Goal: Check status: Check status

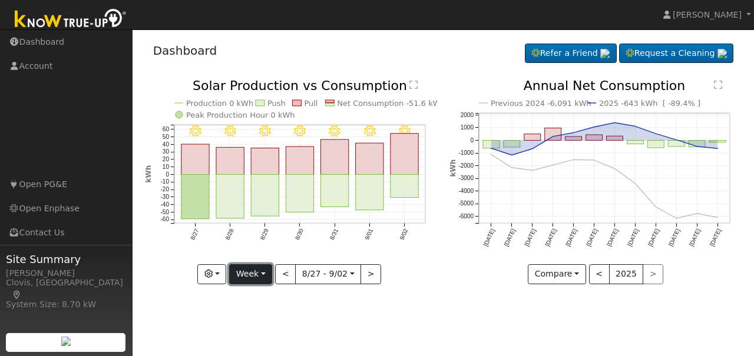
click at [263, 277] on button "Week" at bounding box center [250, 274] width 43 height 20
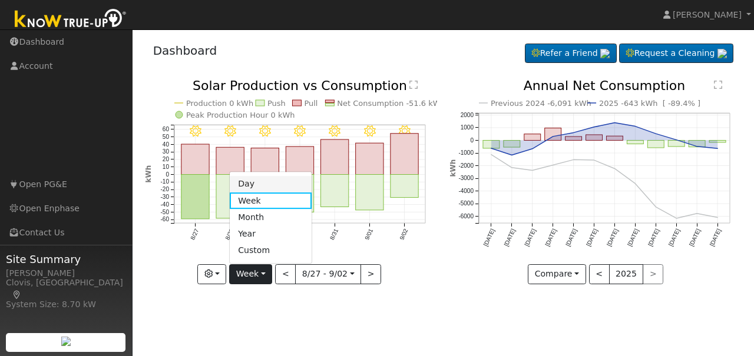
click at [250, 186] on link "Day" at bounding box center [271, 184] width 82 height 16
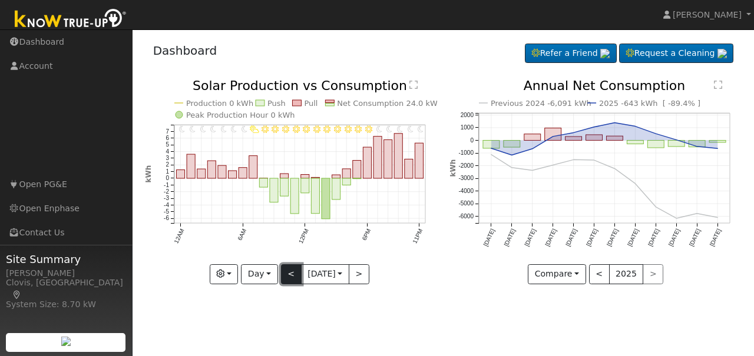
click at [284, 273] on button "<" at bounding box center [291, 274] width 21 height 20
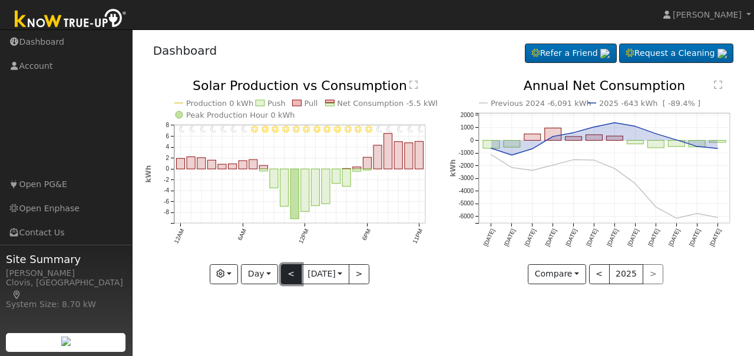
click at [287, 272] on button "<" at bounding box center [291, 274] width 21 height 20
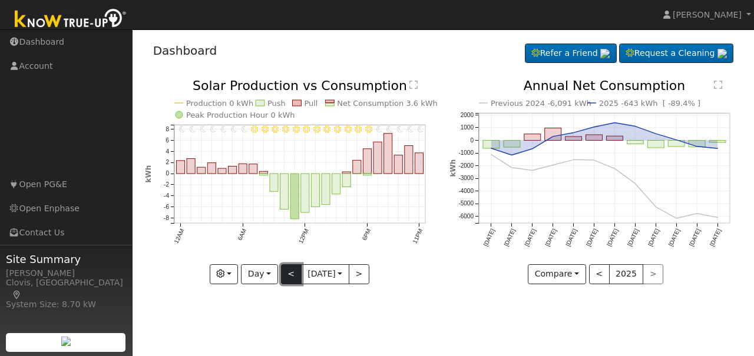
click at [287, 272] on button "<" at bounding box center [291, 274] width 21 height 20
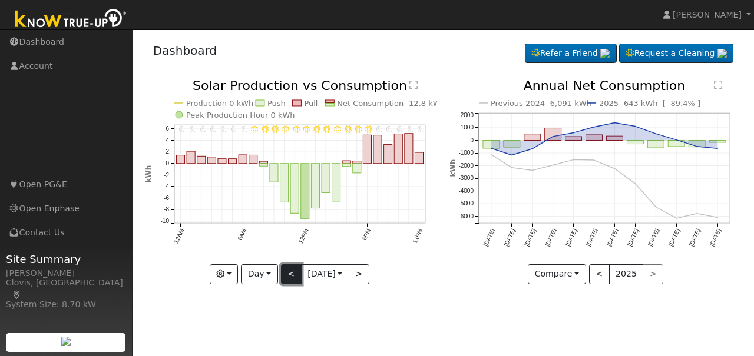
click at [287, 272] on button "<" at bounding box center [291, 274] width 21 height 20
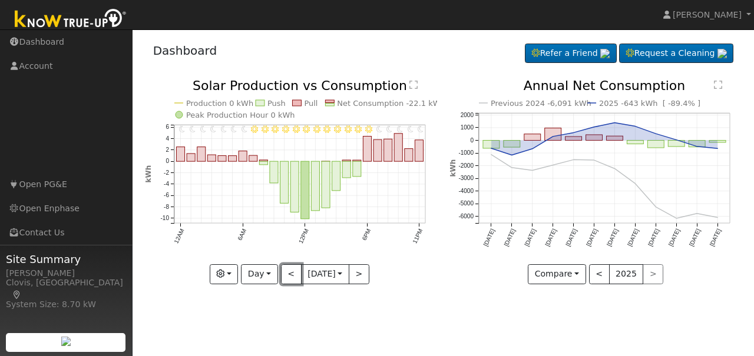
click at [287, 272] on button "<" at bounding box center [291, 274] width 21 height 20
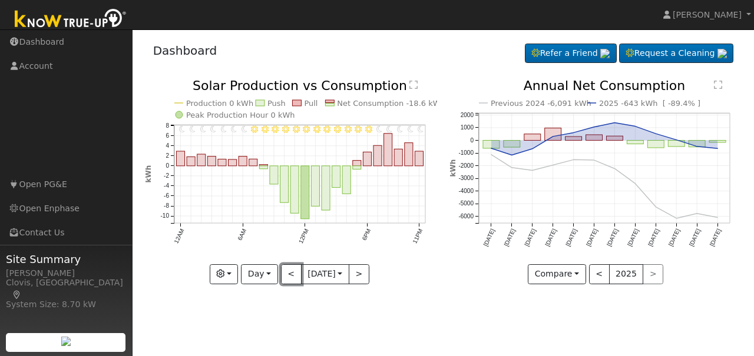
click at [287, 272] on button "<" at bounding box center [291, 274] width 21 height 20
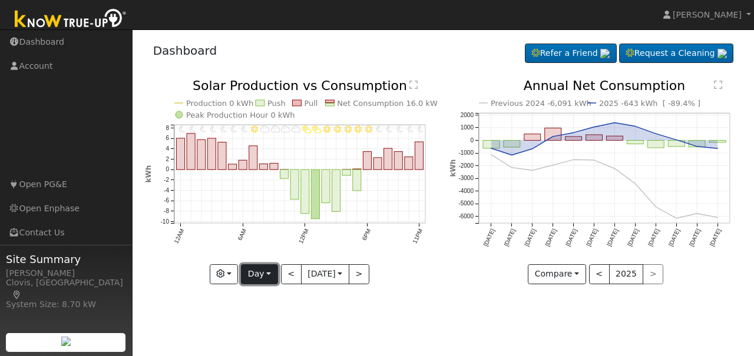
click at [267, 275] on button "Day" at bounding box center [259, 274] width 37 height 20
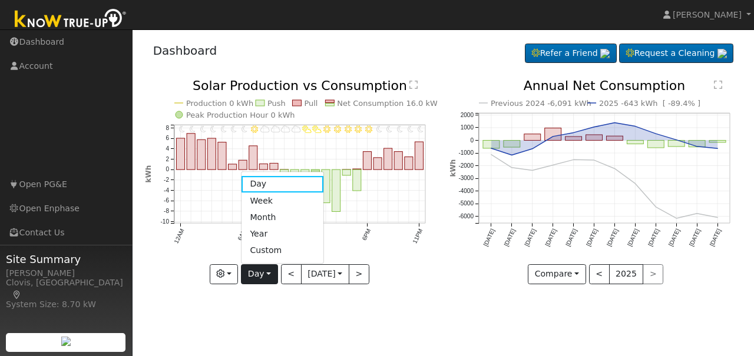
click at [264, 214] on link "Month" at bounding box center [282, 217] width 82 height 16
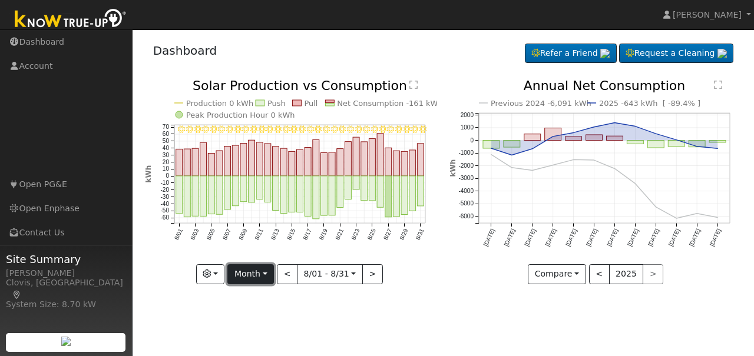
click at [270, 272] on button "Month" at bounding box center [250, 274] width 47 height 20
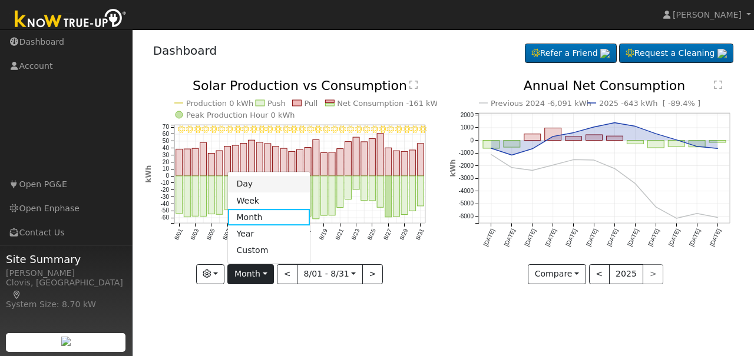
click at [258, 190] on link "Day" at bounding box center [269, 184] width 82 height 16
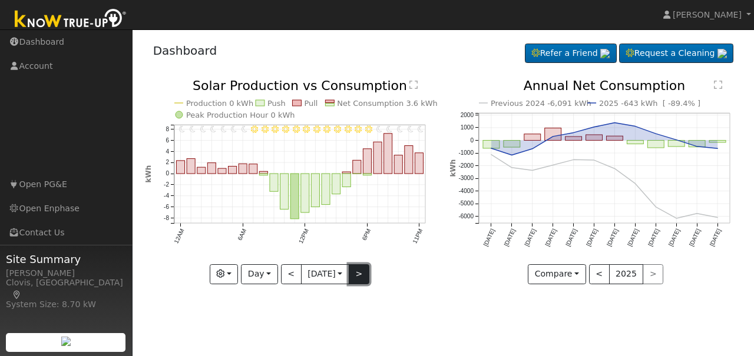
click at [360, 276] on button ">" at bounding box center [359, 274] width 21 height 20
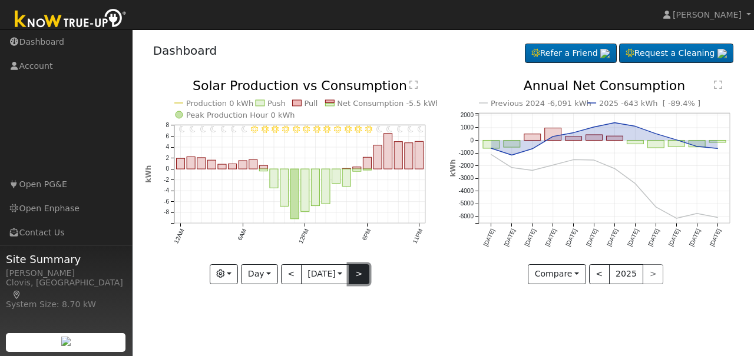
click at [360, 277] on button ">" at bounding box center [359, 274] width 21 height 20
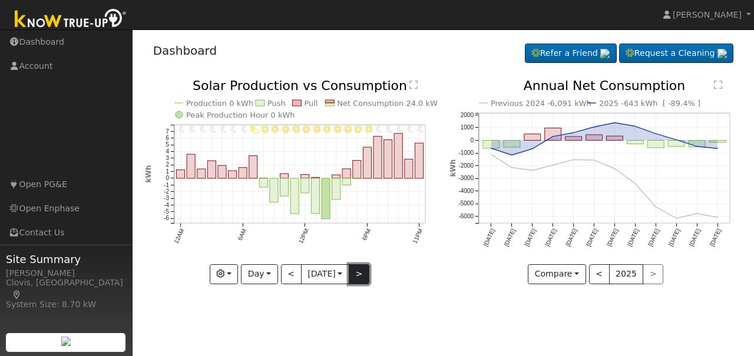
click at [361, 275] on button ">" at bounding box center [359, 274] width 21 height 20
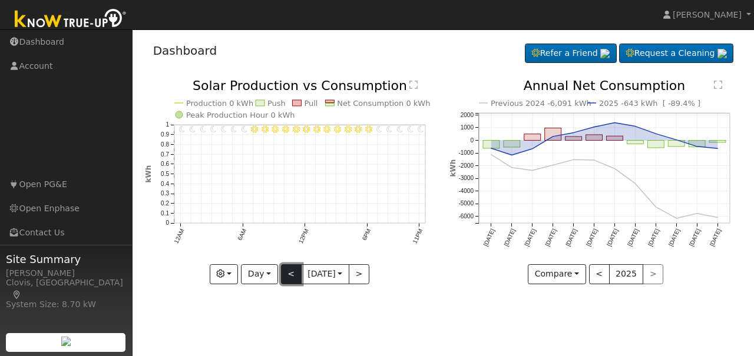
click at [282, 280] on button "<" at bounding box center [291, 274] width 21 height 20
type input "[DATE]"
